Goal: Information Seeking & Learning: Learn about a topic

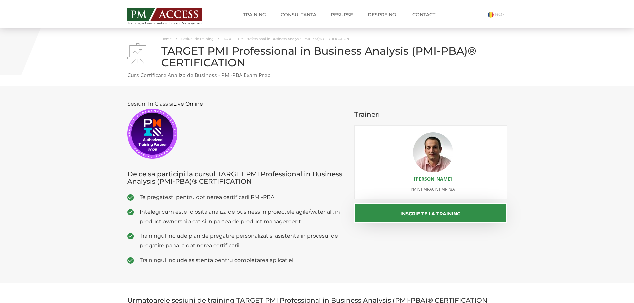
scroll to position [133, 0]
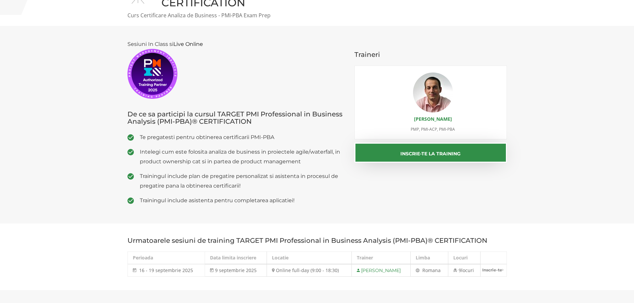
scroll to position [44, 0]
